Goal: Task Accomplishment & Management: Use online tool/utility

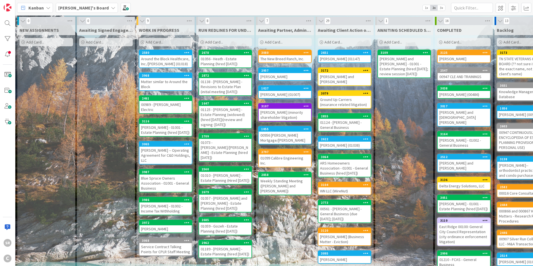
click at [165, 84] on div "Matter similar to Around the Block" at bounding box center [165, 84] width 52 height 12
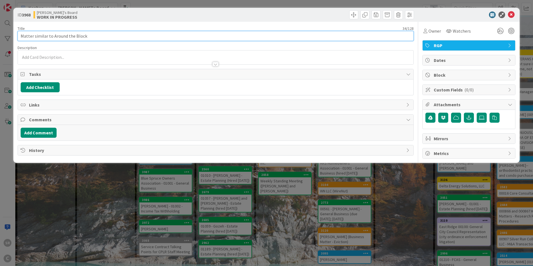
click at [21, 37] on input "Matter similar to Around the Block" at bounding box center [216, 36] width 396 height 10
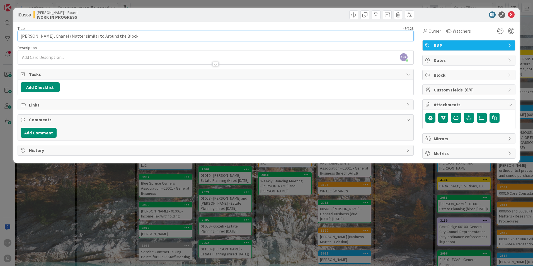
click at [123, 38] on input "[PERSON_NAME], Chanel (Matter similar to Around the Block" at bounding box center [216, 36] width 396 height 10
type input "[PERSON_NAME], Chanel (Matter similar to Around the Block)"
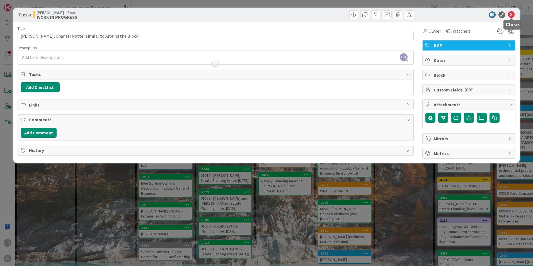
click at [513, 15] on icon at bounding box center [511, 14] width 7 height 7
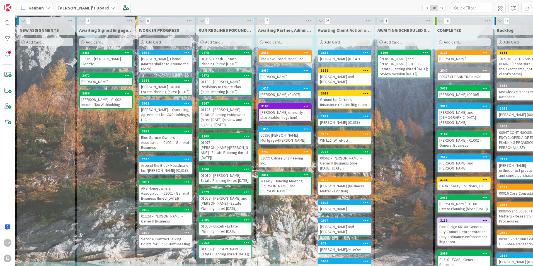
click at [161, 62] on div "[PERSON_NAME], Chanel (Matter similar to Around the Block)" at bounding box center [165, 63] width 52 height 17
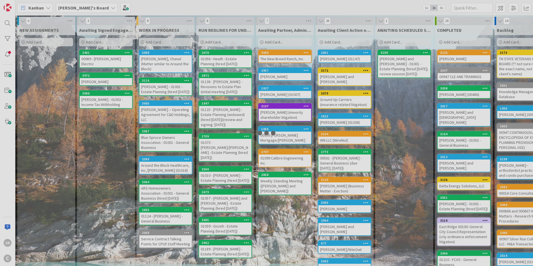
click at [161, 62] on div at bounding box center [266, 133] width 533 height 266
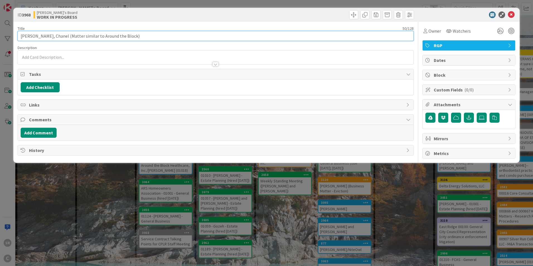
drag, startPoint x: 115, startPoint y: 37, endPoint x: 49, endPoint y: 37, distance: 65.3
click at [49, 37] on input "[PERSON_NAME], Chanel (Matter similar to Around the Block)" at bounding box center [216, 36] width 396 height 10
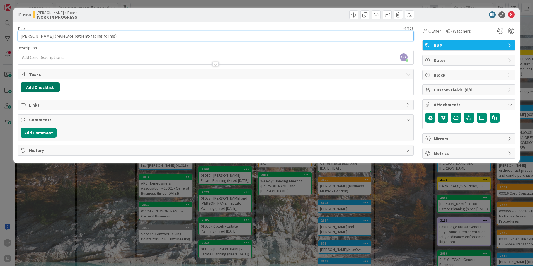
type input "[PERSON_NAME] (review of patient-facing forms)"
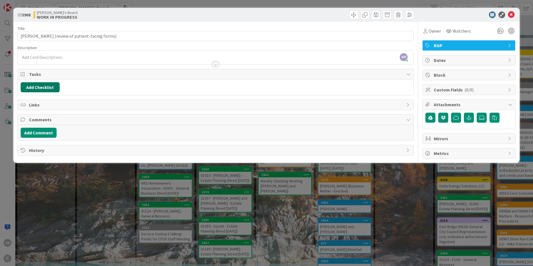
click at [42, 89] on button "Add Checklist" at bounding box center [40, 87] width 39 height 10
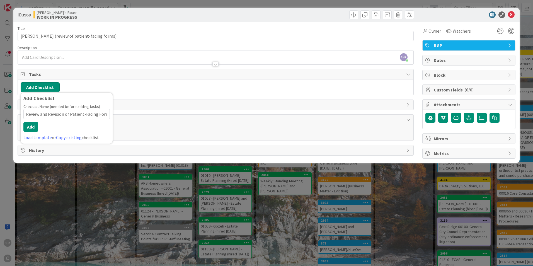
scroll to position [0, 2]
type input "Review and Revision of Patient-Facing Forms"
click at [29, 123] on button "Add" at bounding box center [30, 127] width 15 height 10
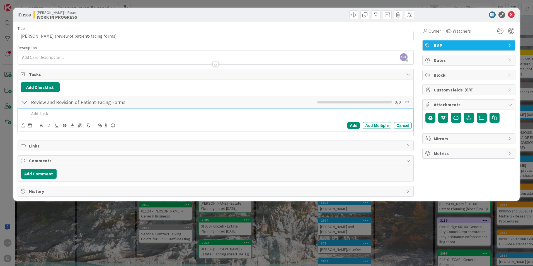
click at [72, 111] on p at bounding box center [219, 113] width 380 height 6
click at [59, 115] on p "Review of" at bounding box center [219, 113] width 380 height 6
click at [351, 125] on div "Add" at bounding box center [353, 125] width 13 height 7
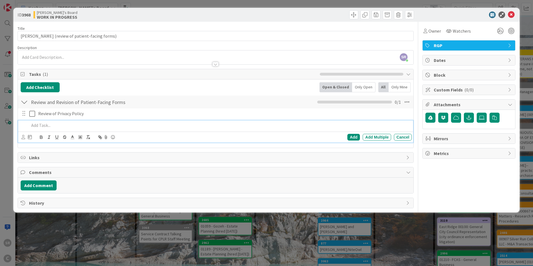
click at [55, 126] on p at bounding box center [219, 125] width 380 height 6
drag, startPoint x: 49, startPoint y: 125, endPoint x: 17, endPoint y: 122, distance: 32.5
click at [17, 122] on div "ID 3968 [PERSON_NAME]'s Board WORK IN PROGRESS Title 46 / 128 [PERSON_NAME] (re…" at bounding box center [266, 110] width 506 height 205
copy p "Review of"
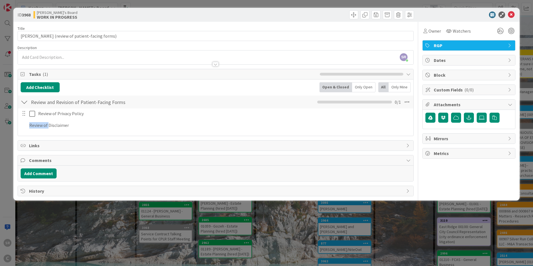
click at [353, 137] on div "Title 46 / 128 [PERSON_NAME] (review of patient-facing forms) Description SR [P…" at bounding box center [216, 109] width 396 height 175
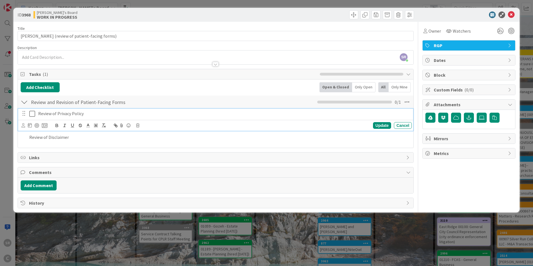
click at [57, 116] on p "Review of Privacy Policy" at bounding box center [223, 113] width 371 height 6
click at [52, 113] on p "Review of Privacy Policy" at bounding box center [223, 113] width 371 height 6
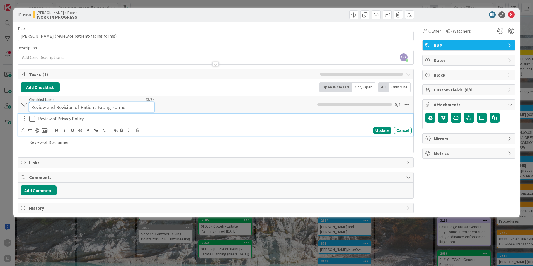
click at [49, 104] on input "Review and Revision of Patient-Facing Forms" at bounding box center [91, 107] width 125 height 10
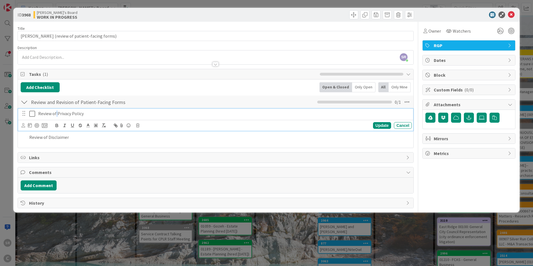
click at [57, 119] on div "Review of Privacy Policy Update Cancel" at bounding box center [215, 120] width 395 height 22
click at [99, 119] on div "Review of Privacy Policy Update Cancel" at bounding box center [215, 120] width 395 height 22
drag, startPoint x: 57, startPoint y: 114, endPoint x: 53, endPoint y: 114, distance: 3.6
click at [56, 114] on p "Review of Privacy Policy" at bounding box center [223, 113] width 371 height 6
click at [53, 113] on p "Review of Privacy Policy" at bounding box center [223, 113] width 371 height 6
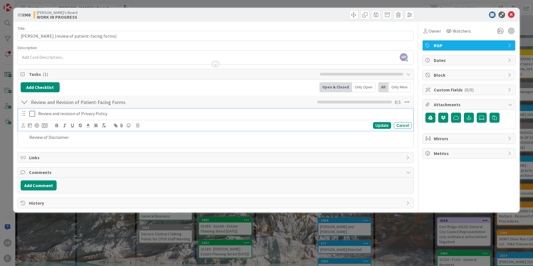
click at [78, 113] on p "Review and revision of Privacy Policy" at bounding box center [223, 113] width 371 height 6
drag, startPoint x: 81, startPoint y: 113, endPoint x: 34, endPoint y: 108, distance: 47.1
click at [34, 108] on div "Review and revision of Privacy Policy Update Cancel Review of Disclaimer Add Ad…" at bounding box center [216, 126] width 390 height 36
copy p "Review and revision of"
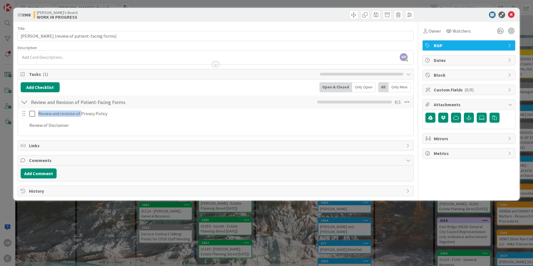
click at [380, 125] on div "Review and revision of Privacy Policy Update Cancel Review of Disclaimer Add Ad…" at bounding box center [216, 120] width 390 height 24
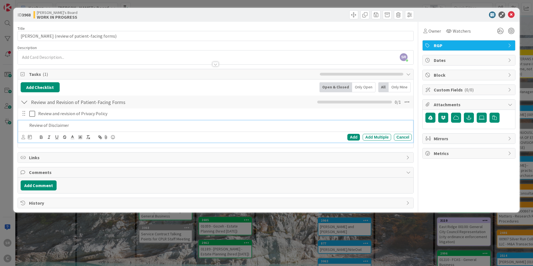
click at [68, 124] on p "Review of Disclaimer" at bounding box center [219, 125] width 380 height 6
drag, startPoint x: 48, startPoint y: 125, endPoint x: 28, endPoint y: 123, distance: 20.3
click at [28, 123] on div "Review of Disclaimer" at bounding box center [219, 125] width 385 height 10
click at [354, 138] on div "Add" at bounding box center [353, 137] width 13 height 7
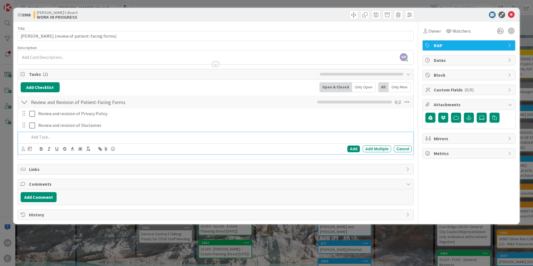
click at [59, 134] on p at bounding box center [219, 137] width 380 height 6
click at [355, 148] on div "Add" at bounding box center [353, 149] width 13 height 7
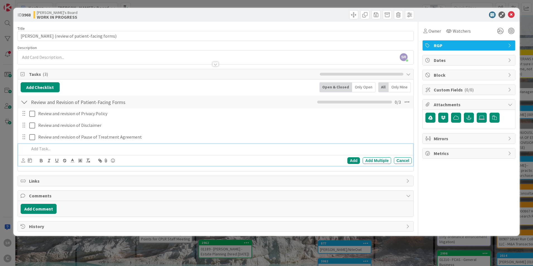
click at [40, 150] on p at bounding box center [219, 149] width 380 height 6
click at [355, 158] on div "Add" at bounding box center [353, 160] width 13 height 7
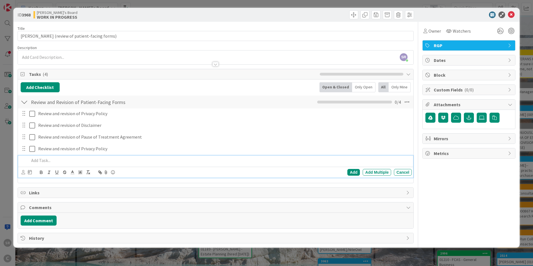
click at [43, 158] on p at bounding box center [219, 160] width 380 height 6
click at [353, 172] on div "Add" at bounding box center [353, 172] width 13 height 7
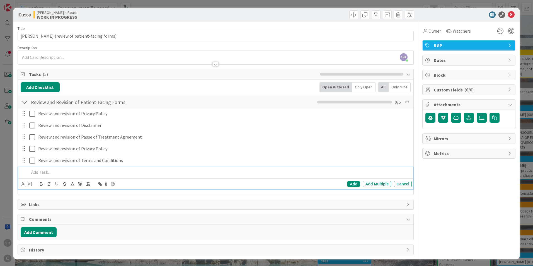
click at [45, 175] on p at bounding box center [219, 172] width 380 height 6
click at [138, 172] on p "Review and revision of Treatment Plan Acceptance and" at bounding box center [219, 172] width 380 height 6
click at [349, 184] on div "Add" at bounding box center [353, 184] width 13 height 7
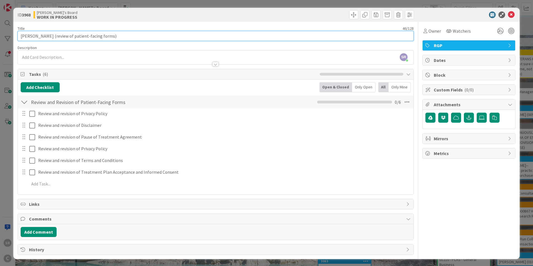
click at [143, 38] on input "[PERSON_NAME] (review of patient-facing forms)" at bounding box center [216, 36] width 396 height 10
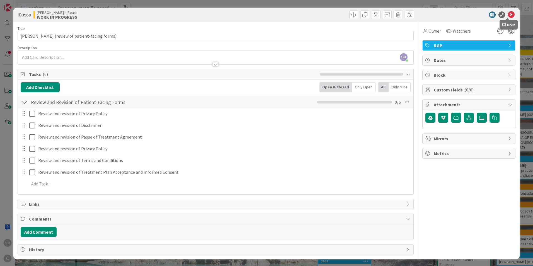
click at [508, 14] on icon at bounding box center [511, 14] width 7 height 7
